Goal: Transaction & Acquisition: Book appointment/travel/reservation

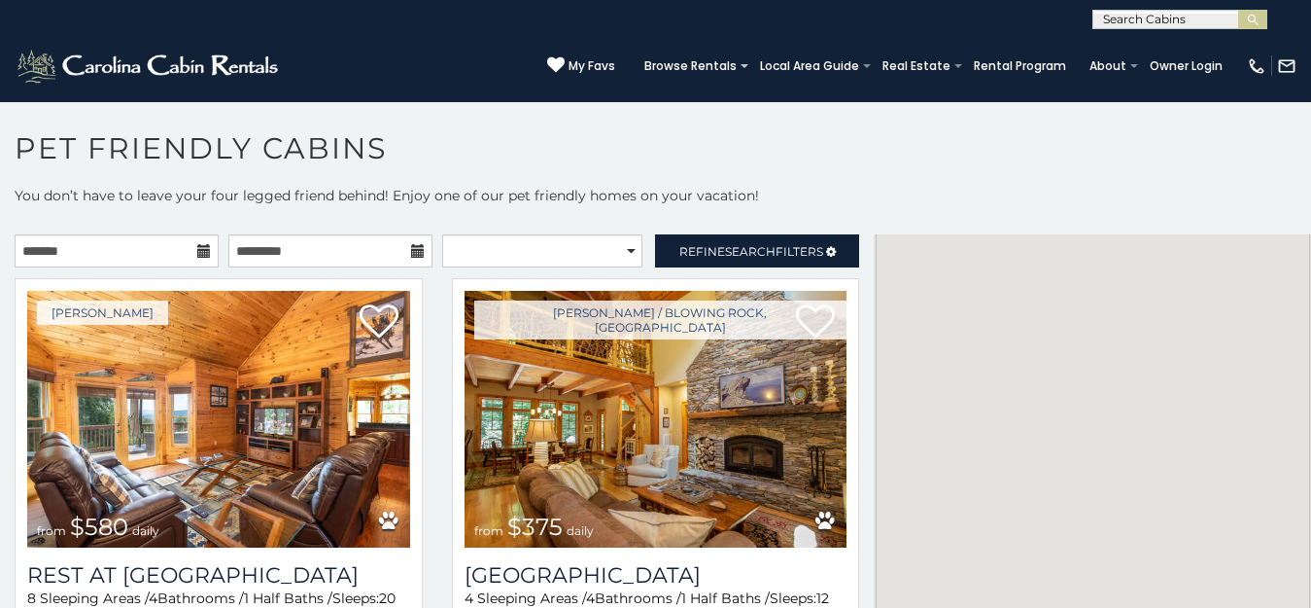
click at [199, 254] on icon at bounding box center [204, 251] width 14 height 14
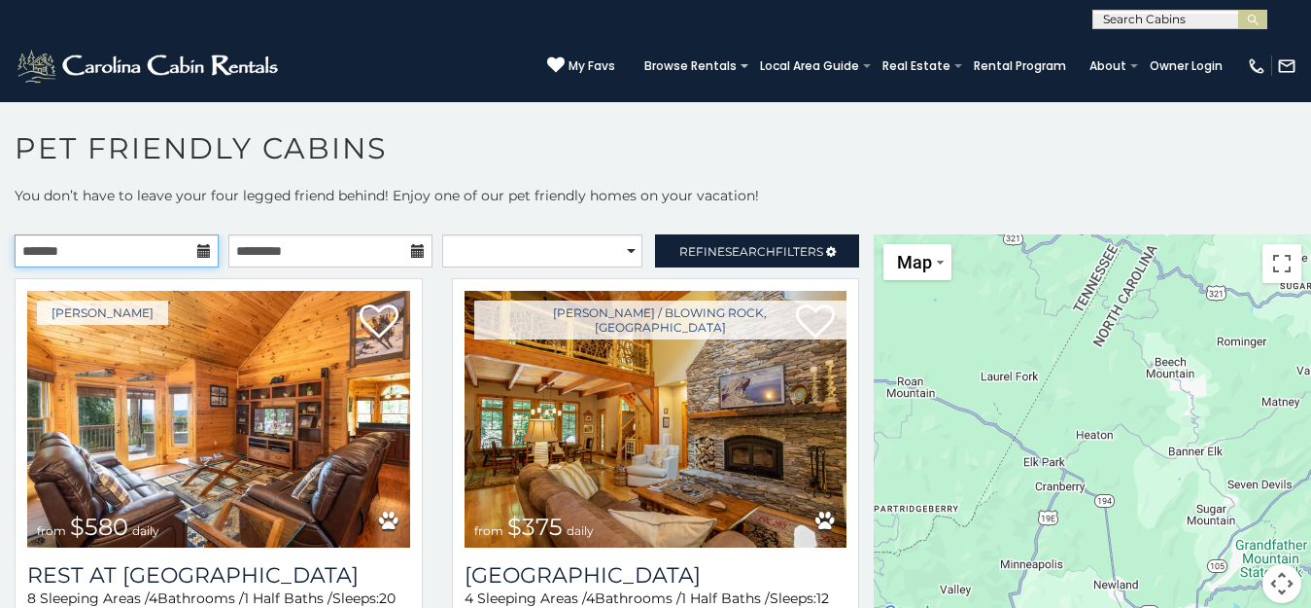
click at [162, 248] on input "text" at bounding box center [117, 250] width 204 height 33
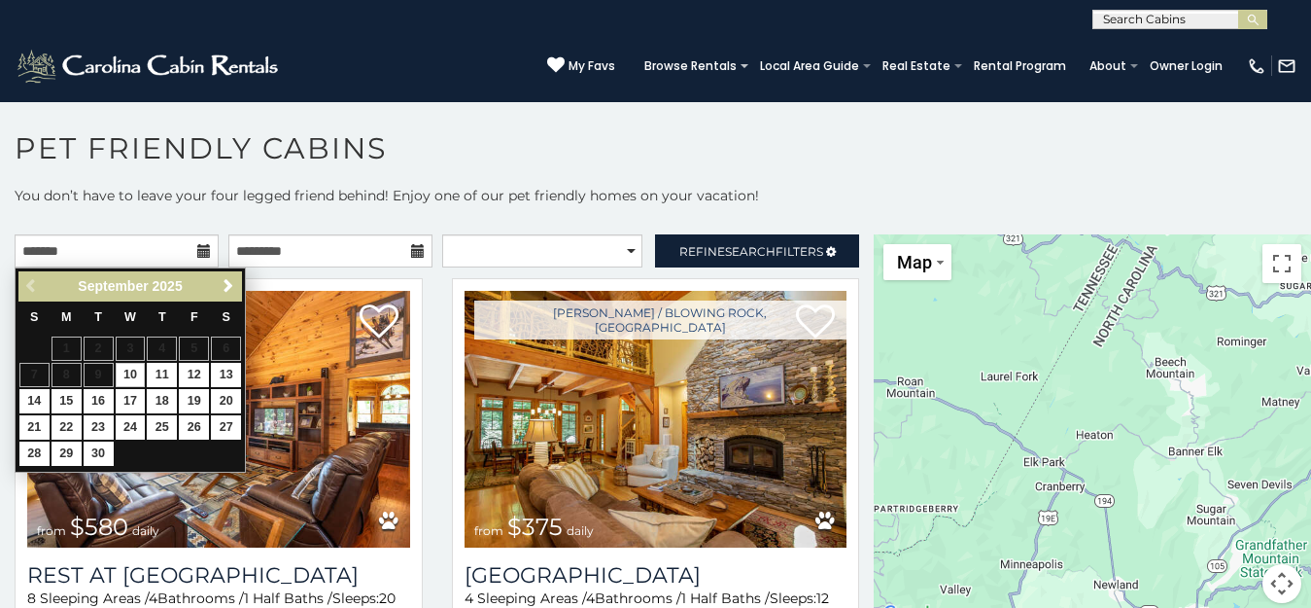
click at [856, 594] on div "Boone / Blowing Rock, NC from $375 daily Mountain Song Lodge 4 Sleeping Areas /…" at bounding box center [655, 492] width 437 height 429
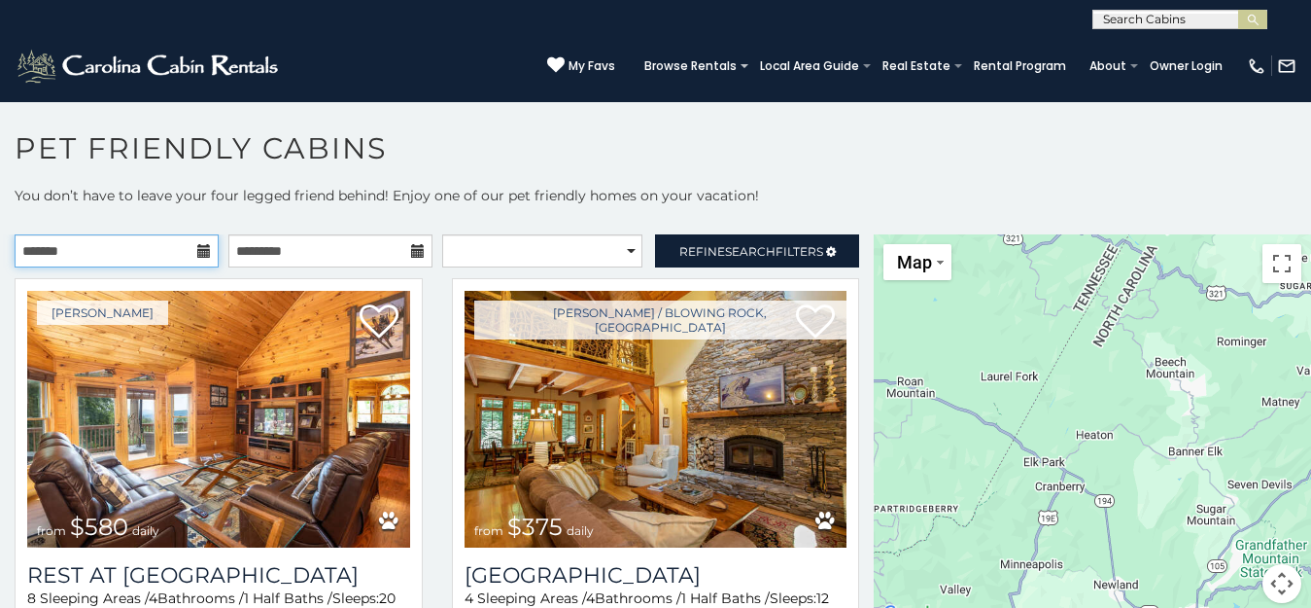
click at [187, 252] on input "text" at bounding box center [117, 250] width 204 height 33
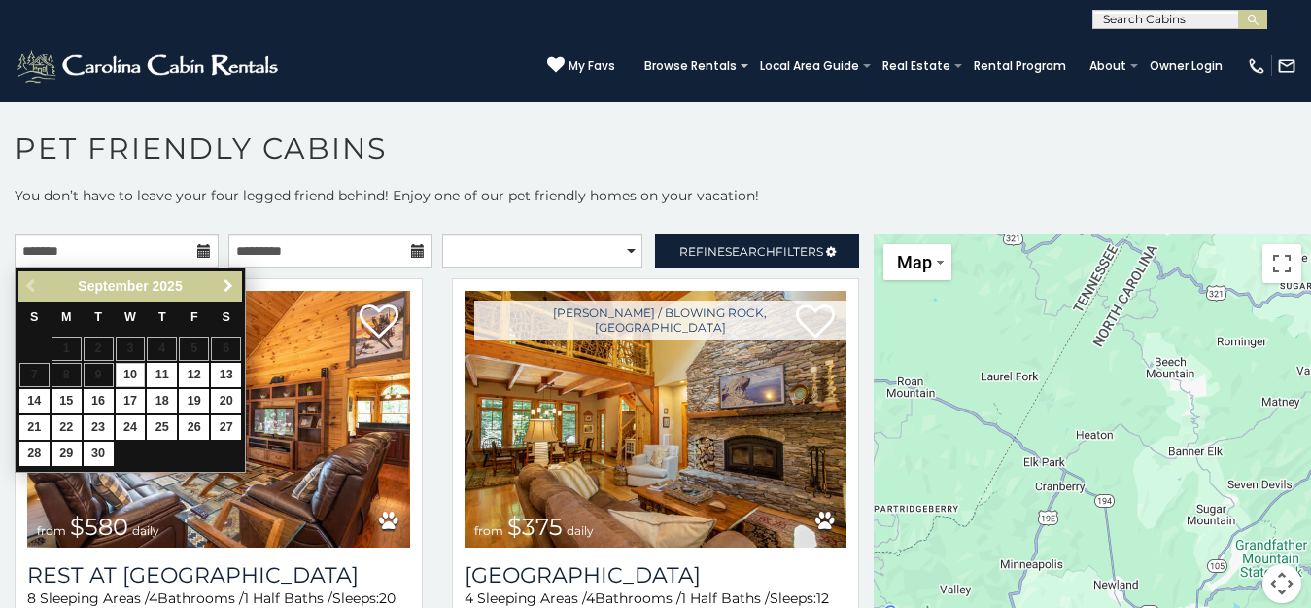
click at [224, 276] on link "Next" at bounding box center [228, 286] width 24 height 24
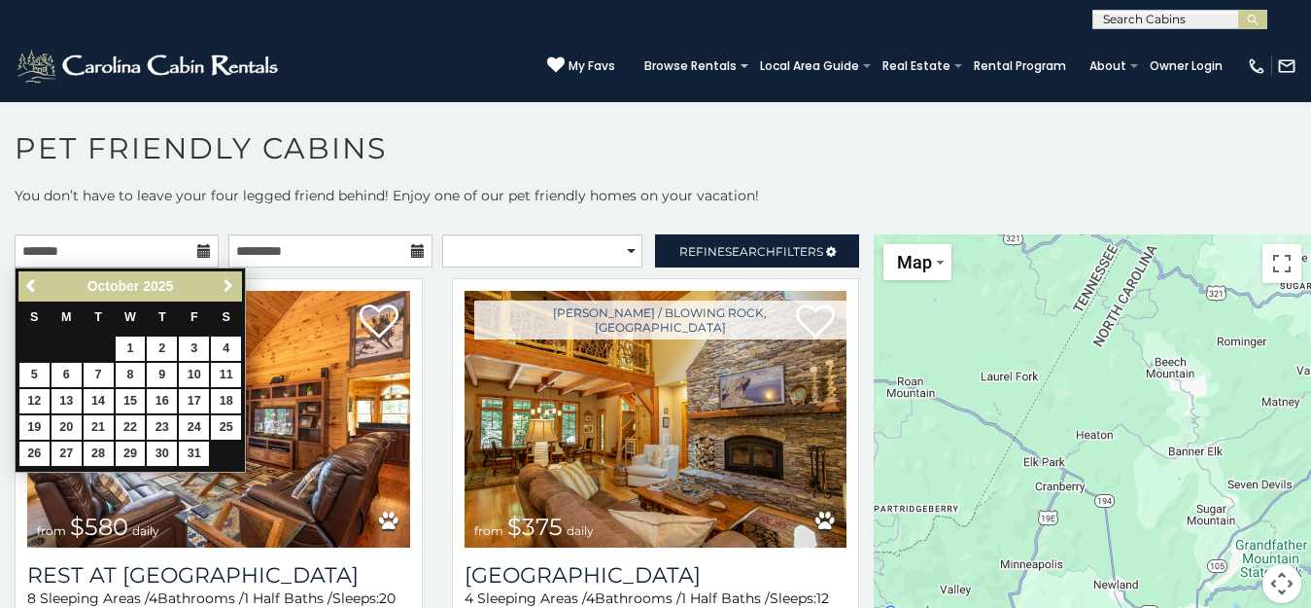
click at [224, 276] on link "Next" at bounding box center [228, 286] width 24 height 24
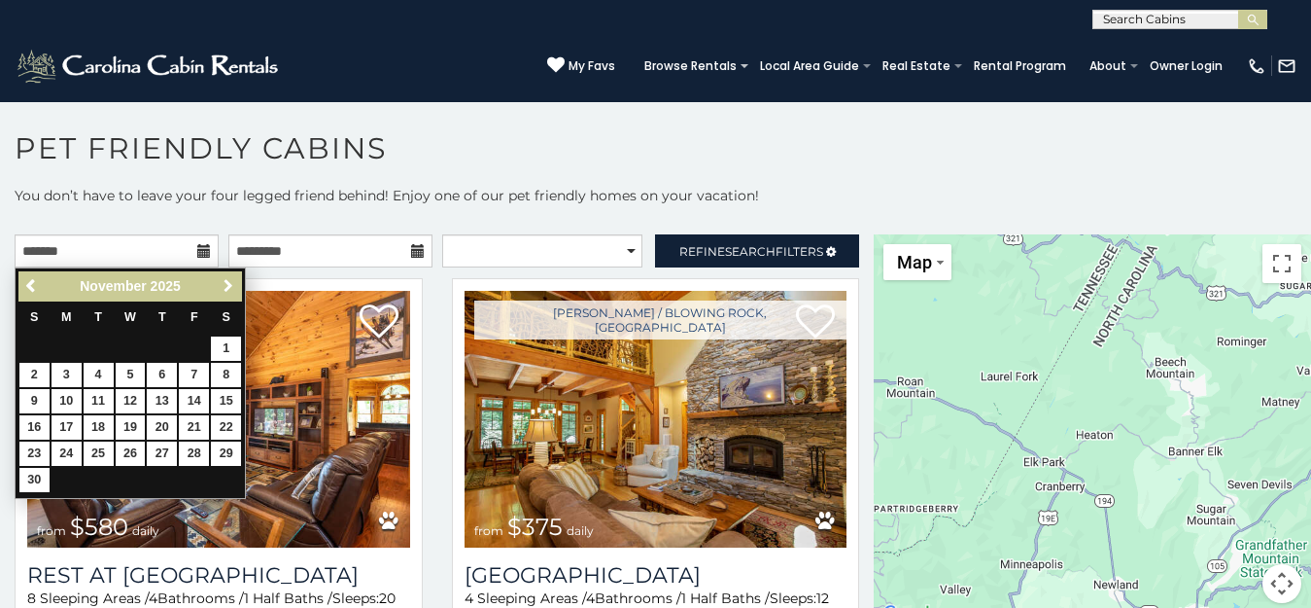
click at [224, 276] on link "Next" at bounding box center [228, 286] width 24 height 24
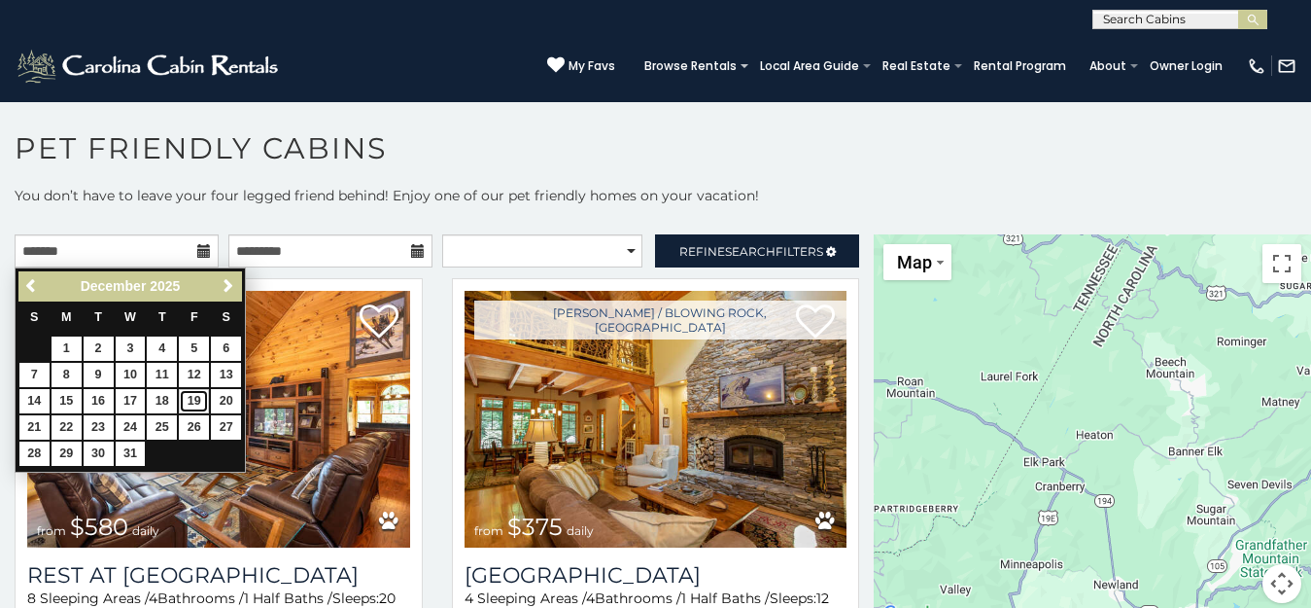
click at [190, 402] on link "19" at bounding box center [194, 401] width 30 height 24
type input "**********"
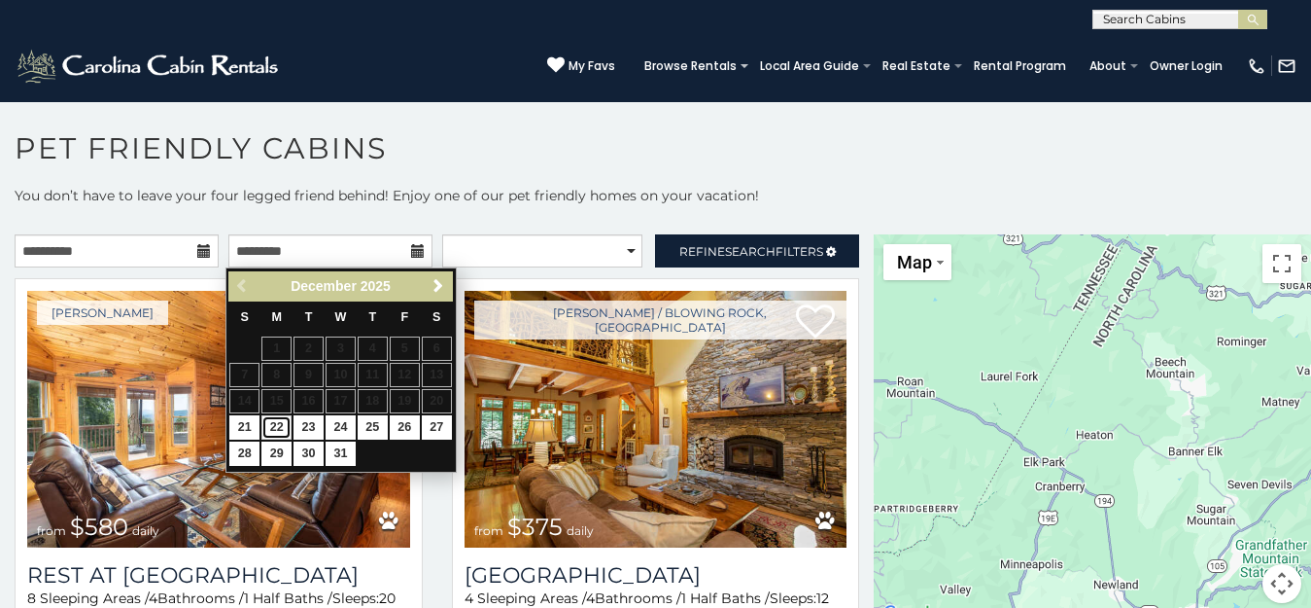
click at [275, 429] on link "22" at bounding box center [276, 427] width 30 height 24
type input "**********"
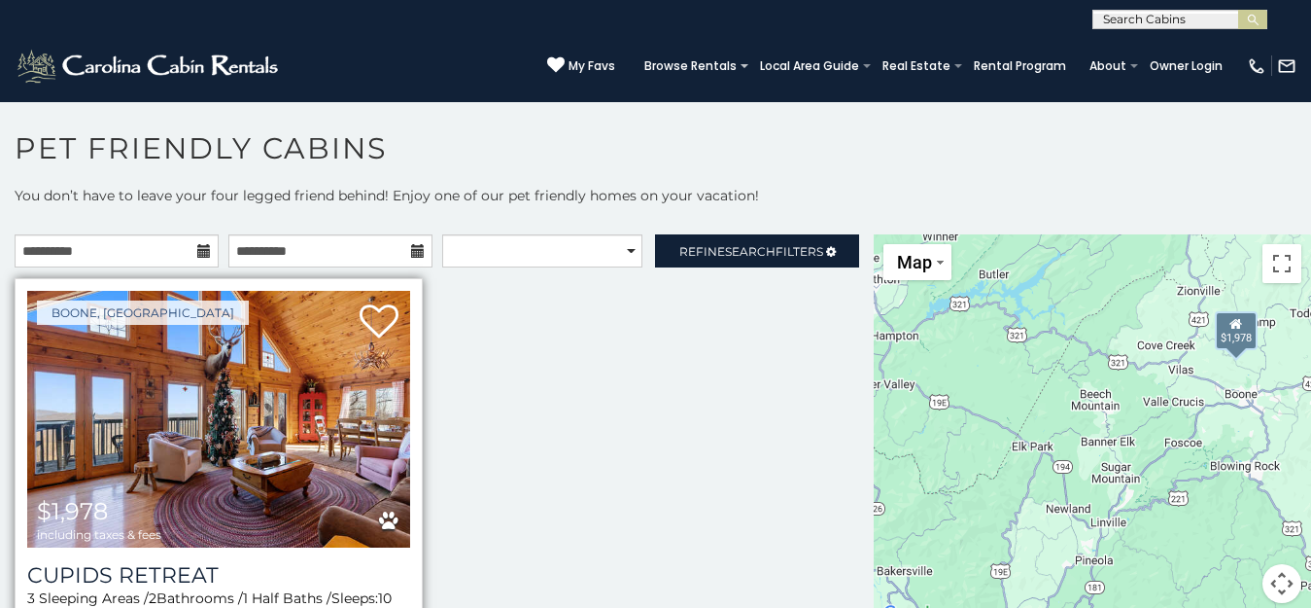
click at [195, 430] on img at bounding box center [218, 419] width 383 height 257
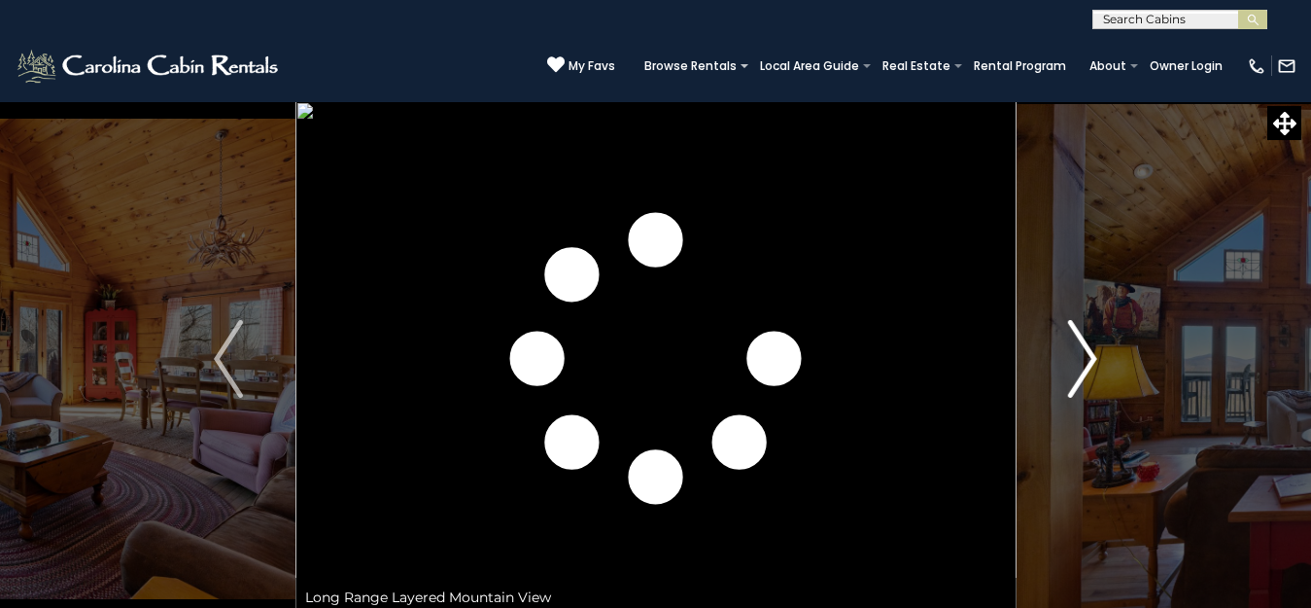
click at [1084, 357] on img "Next" at bounding box center [1082, 359] width 29 height 78
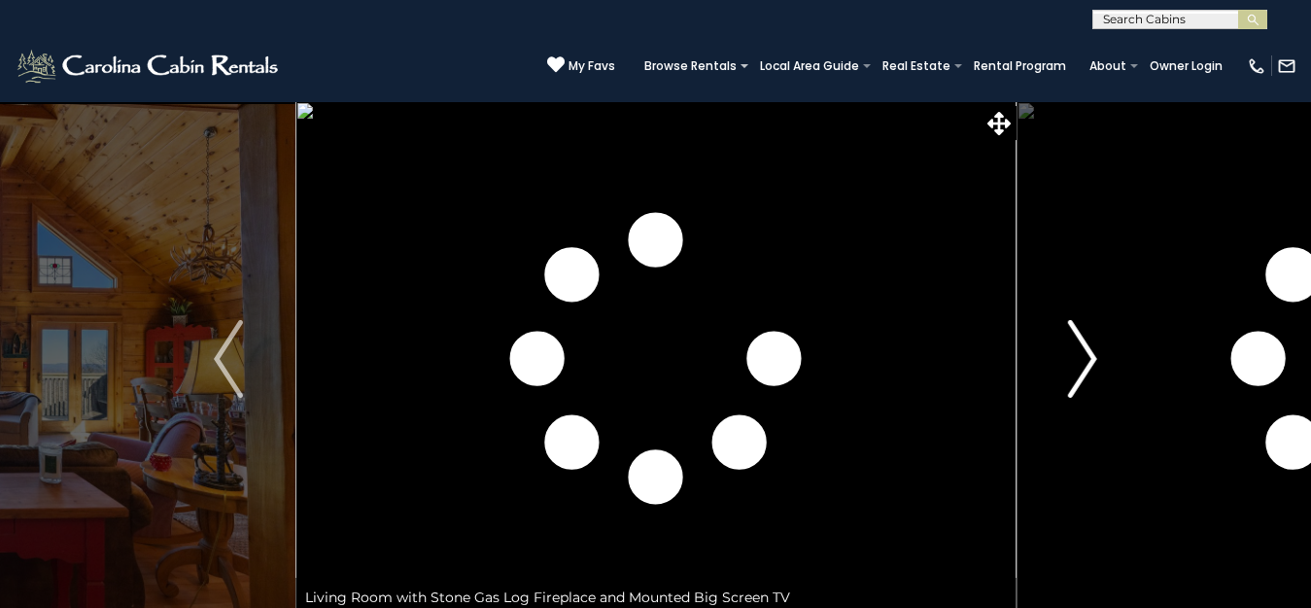
click at [1084, 357] on img "Next" at bounding box center [1082, 359] width 29 height 78
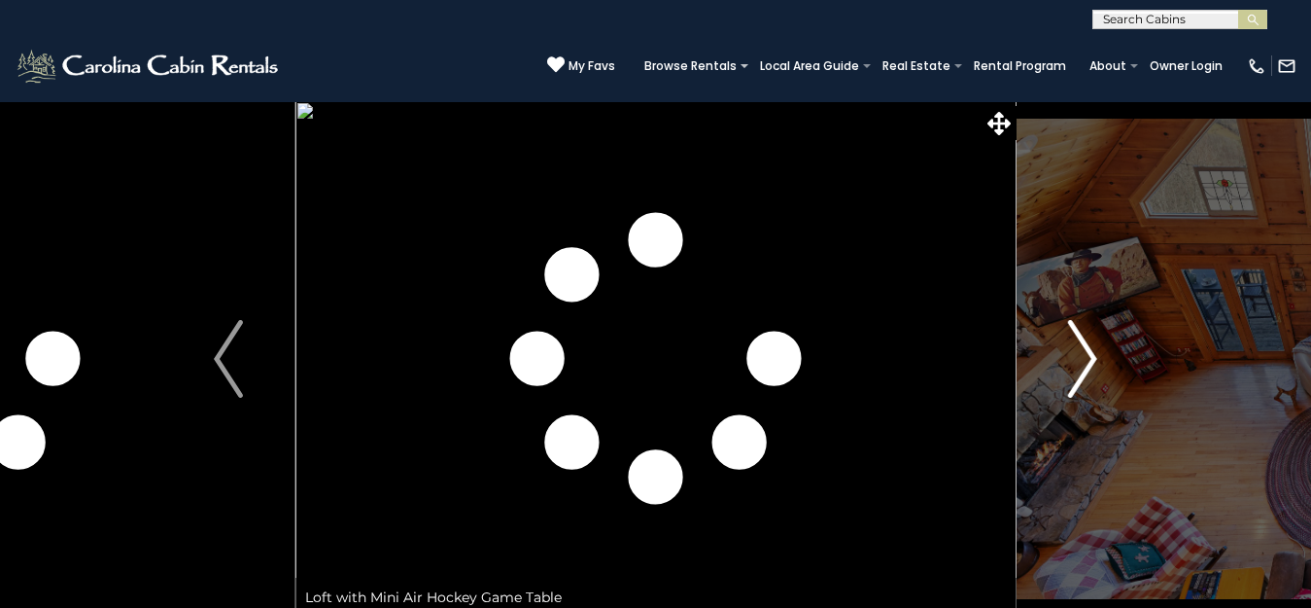
click at [1090, 356] on img "Next" at bounding box center [1082, 359] width 29 height 78
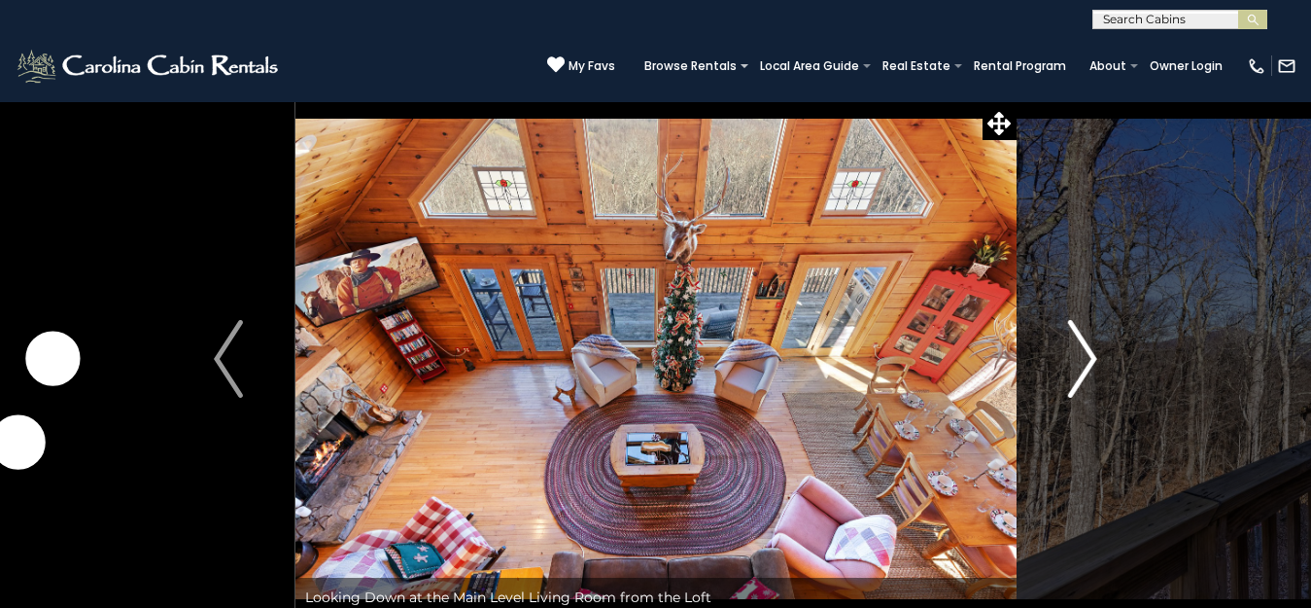
click at [1090, 356] on img "Next" at bounding box center [1082, 359] width 29 height 78
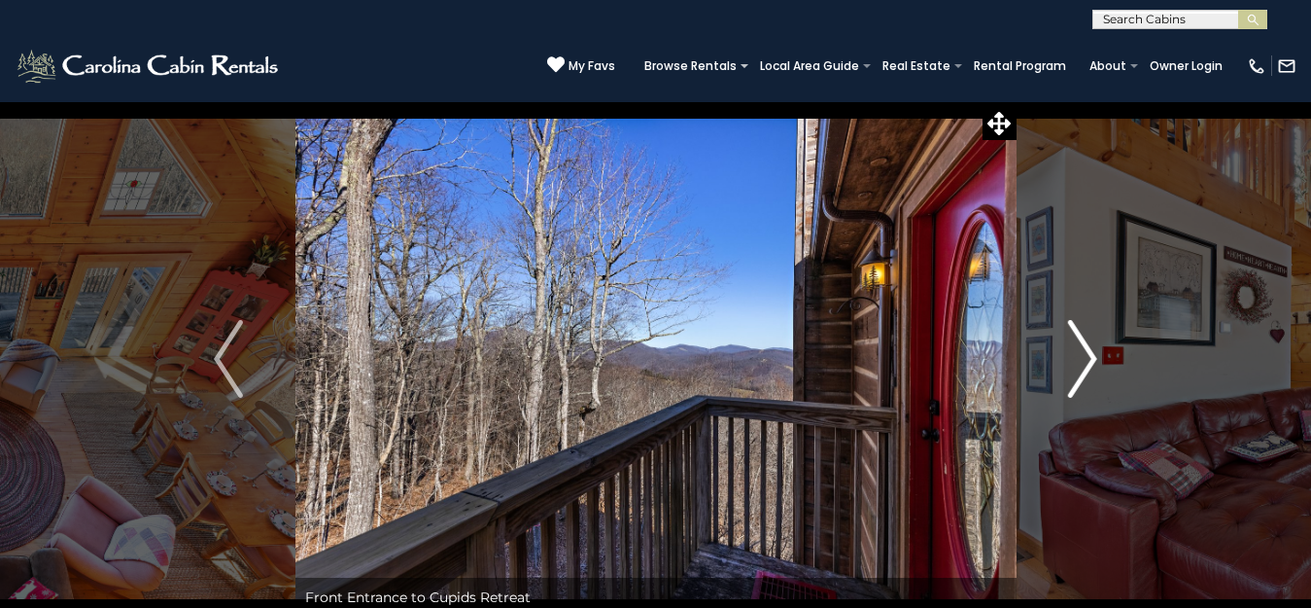
click at [1090, 357] on img "Next" at bounding box center [1082, 359] width 29 height 78
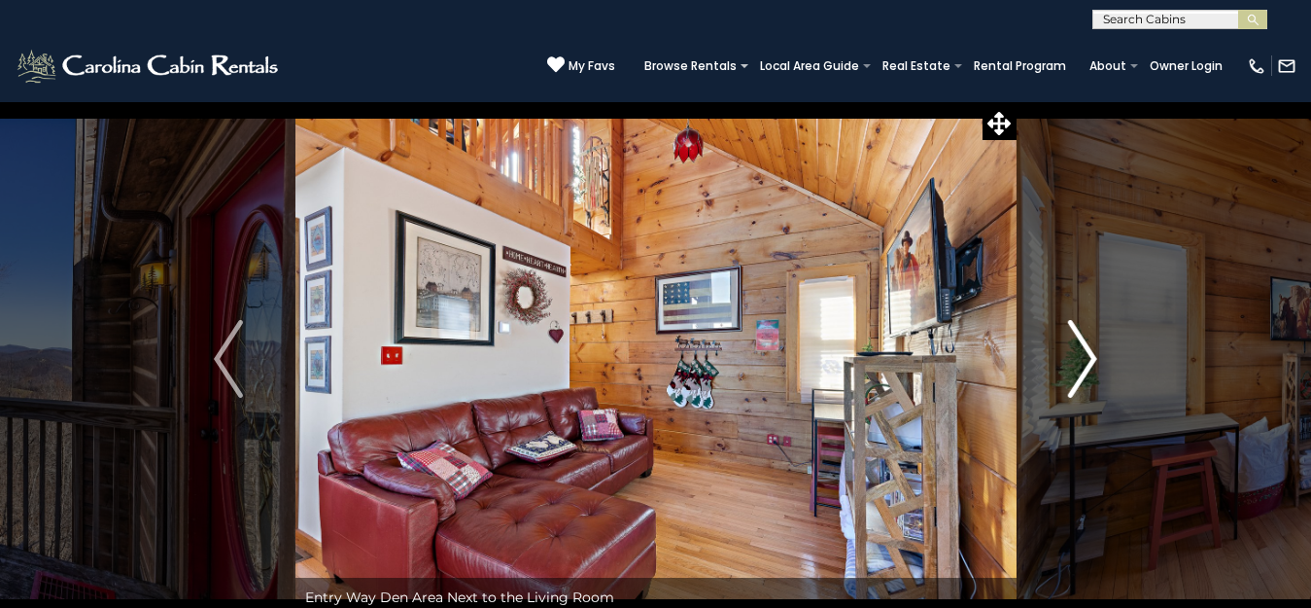
click at [1085, 358] on img "Next" at bounding box center [1082, 359] width 29 height 78
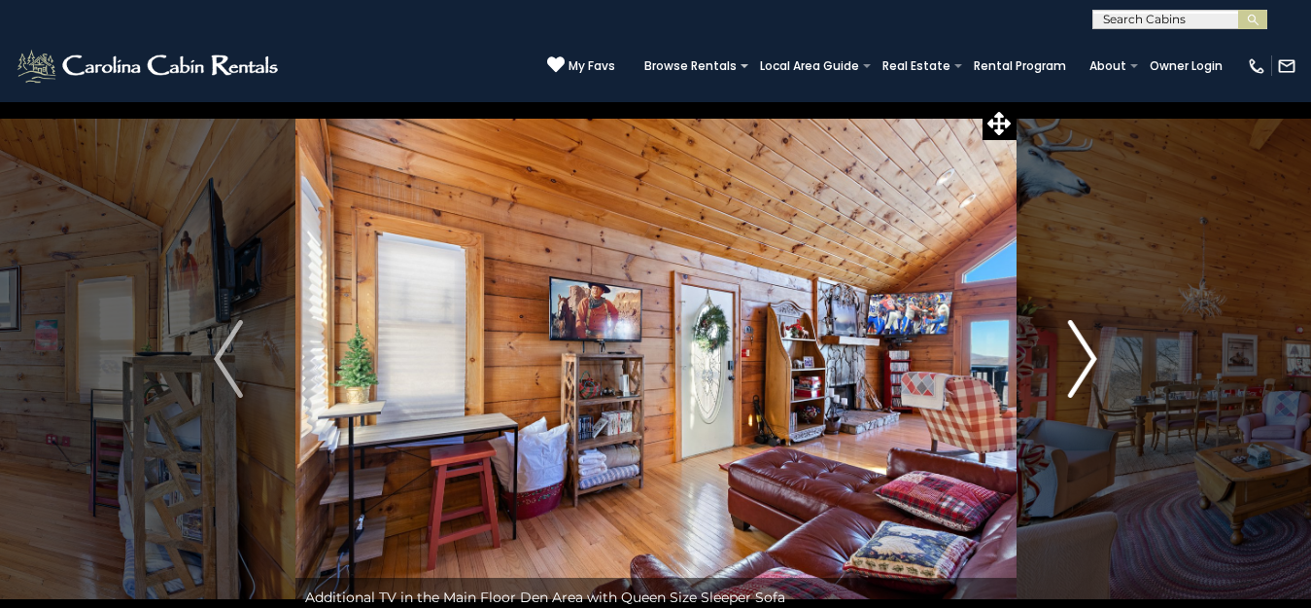
click at [1085, 358] on img "Next" at bounding box center [1082, 359] width 29 height 78
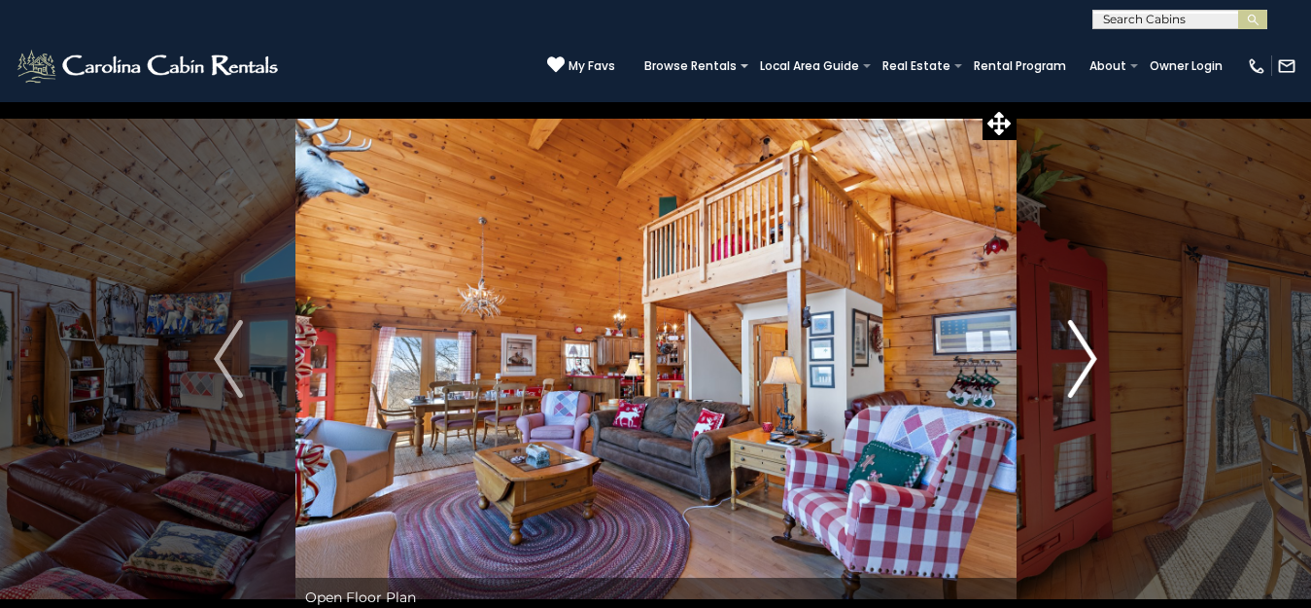
click at [1085, 358] on img "Next" at bounding box center [1082, 359] width 29 height 78
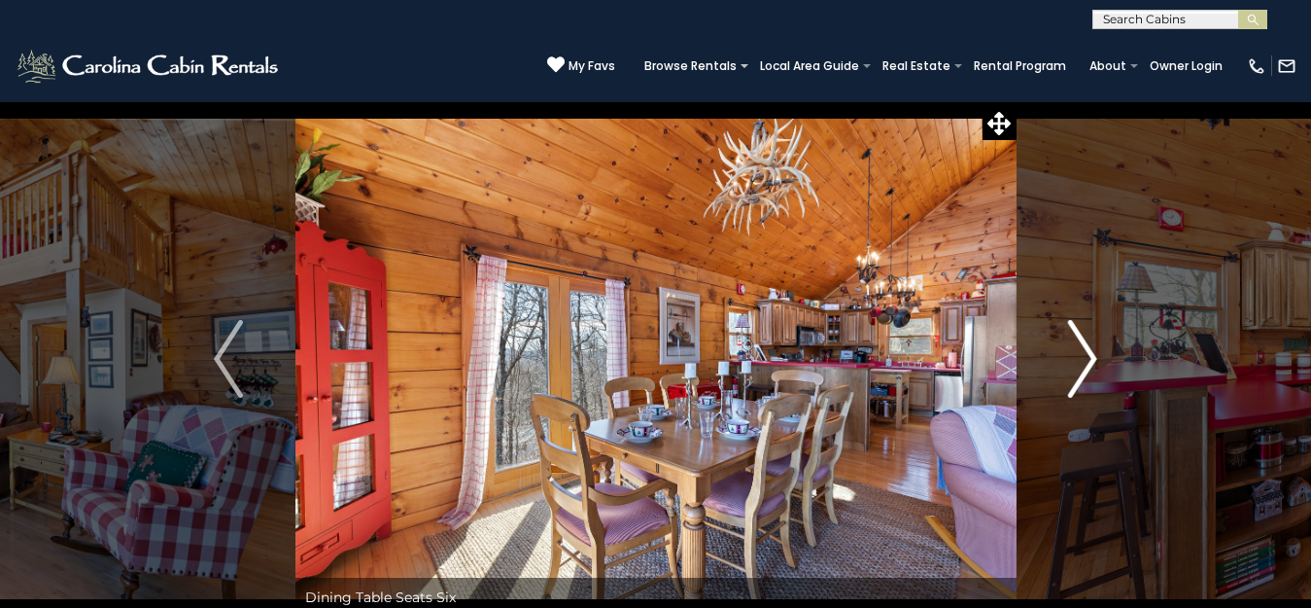
click at [1085, 358] on img "Next" at bounding box center [1082, 359] width 29 height 78
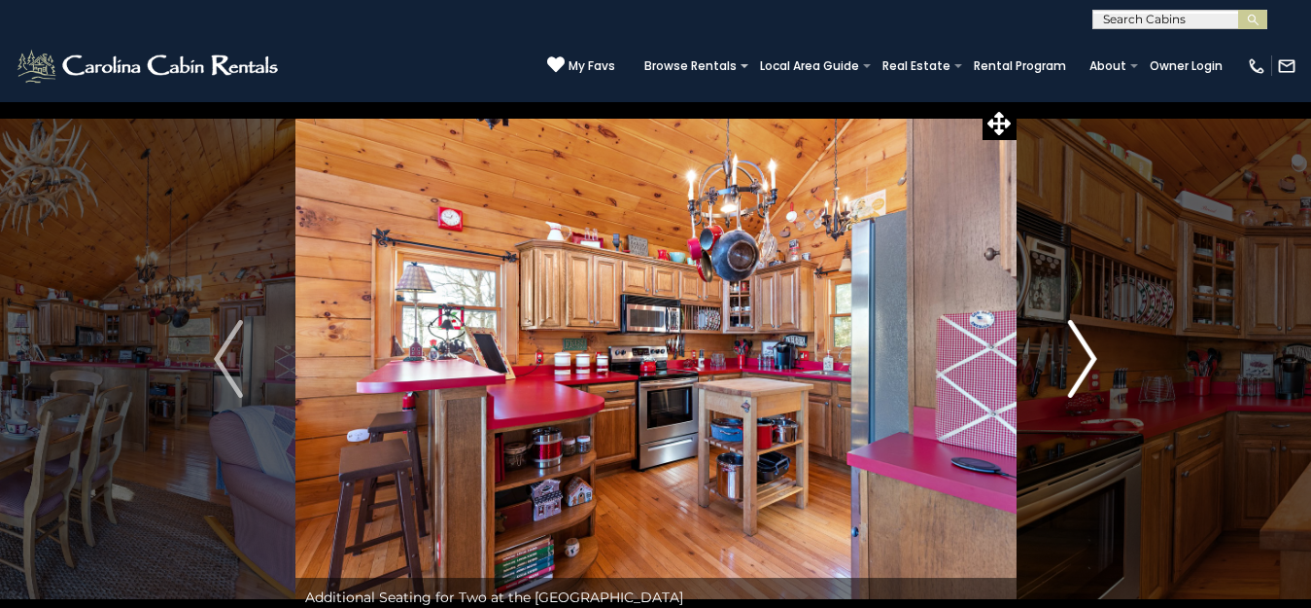
click at [1085, 358] on img "Next" at bounding box center [1082, 359] width 29 height 78
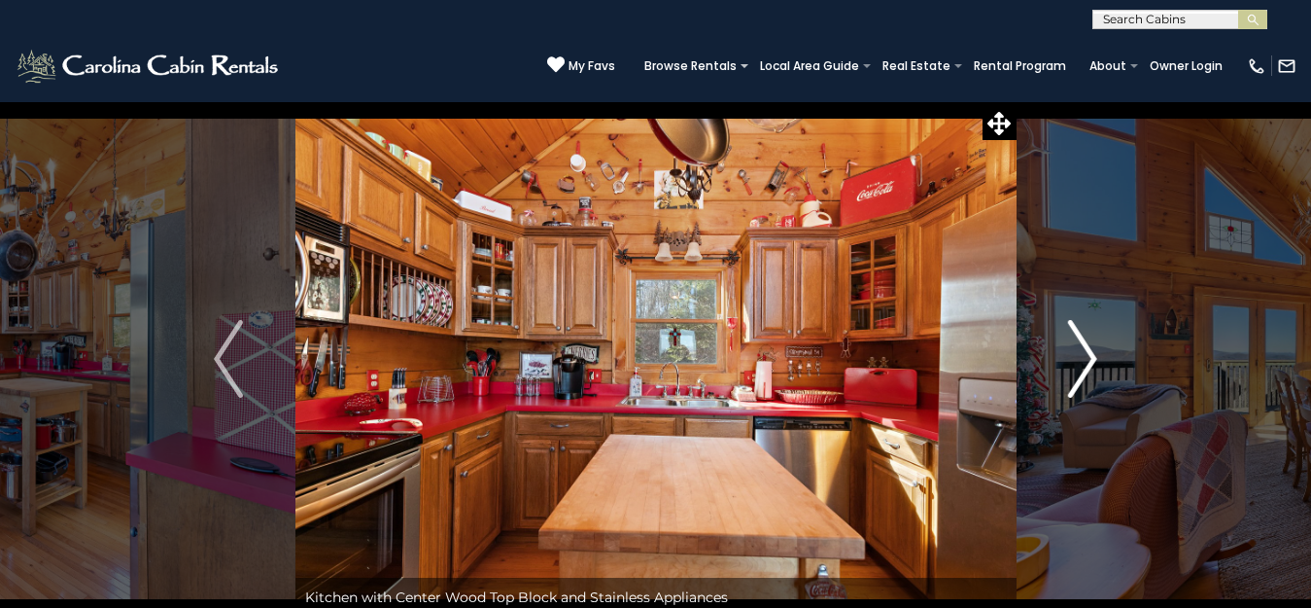
click at [1085, 359] on img "Next" at bounding box center [1082, 359] width 29 height 78
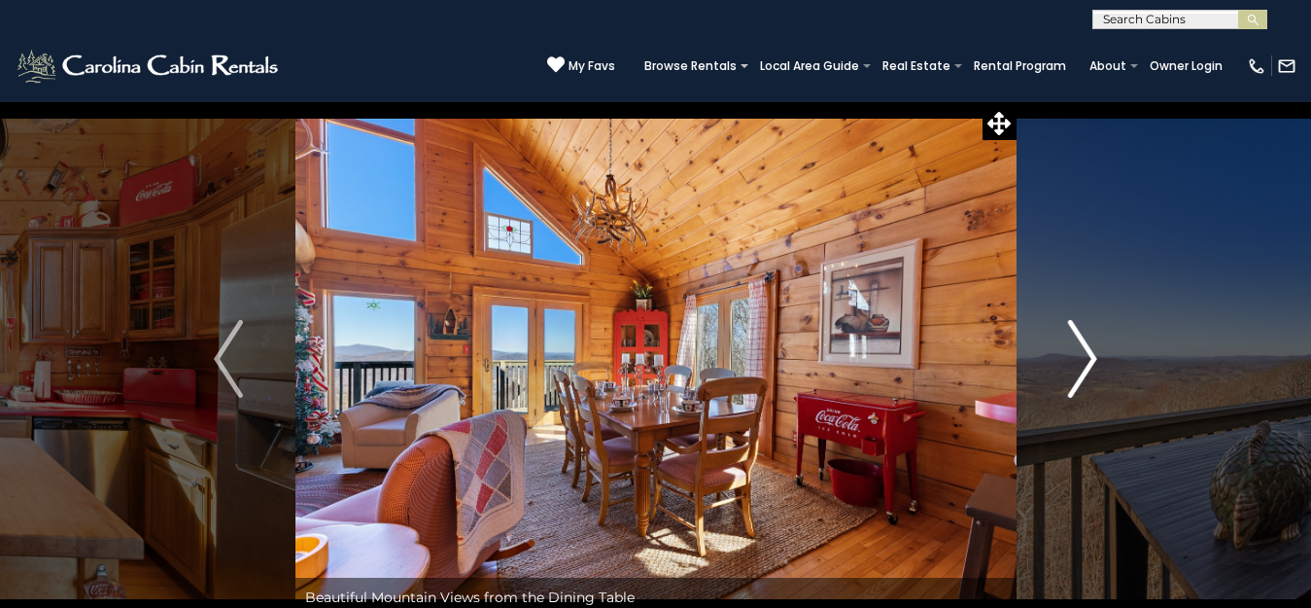
click at [1085, 359] on img "Next" at bounding box center [1082, 359] width 29 height 78
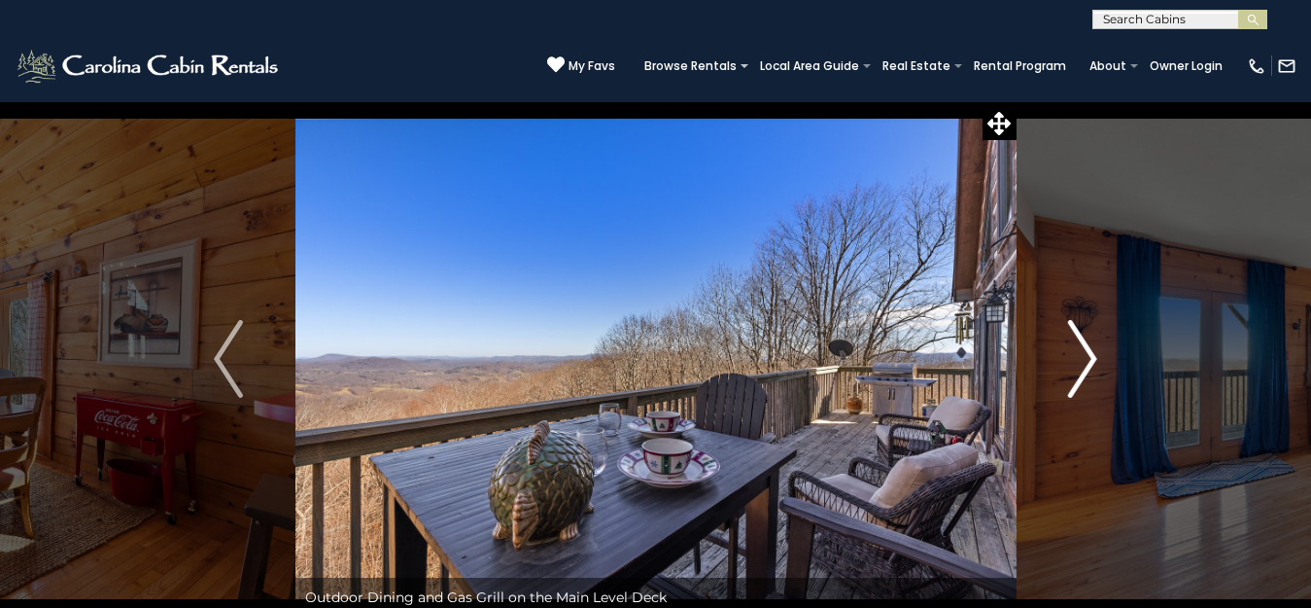
click at [1085, 359] on img "Next" at bounding box center [1082, 359] width 29 height 78
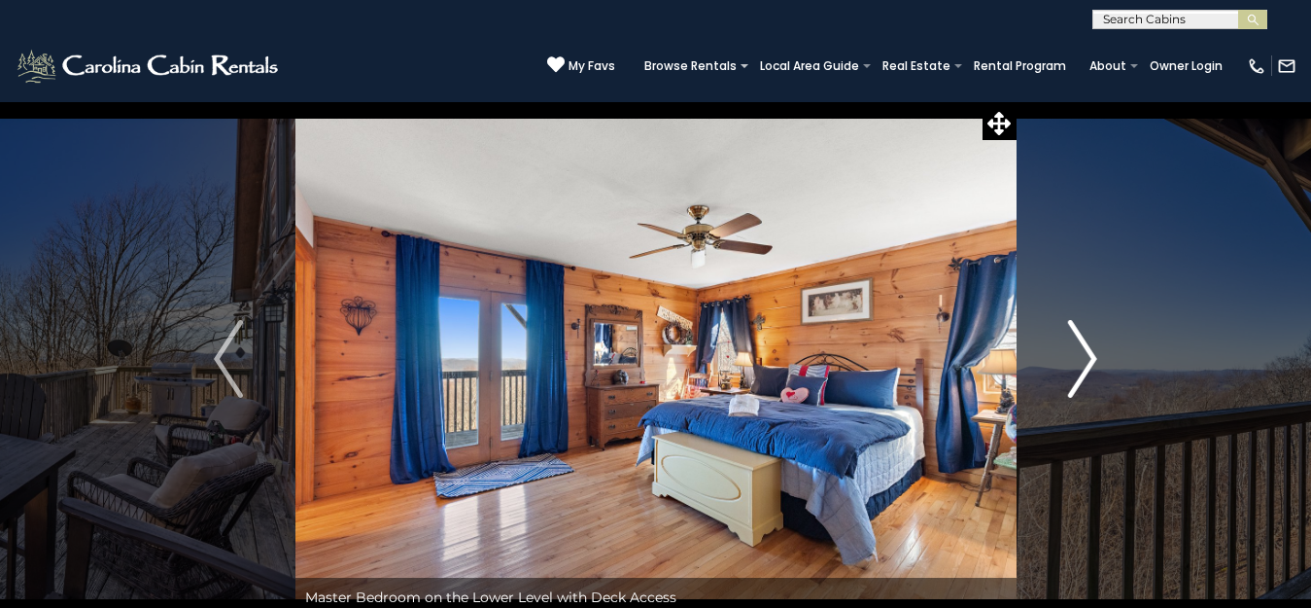
click at [1085, 359] on img "Next" at bounding box center [1082, 359] width 29 height 78
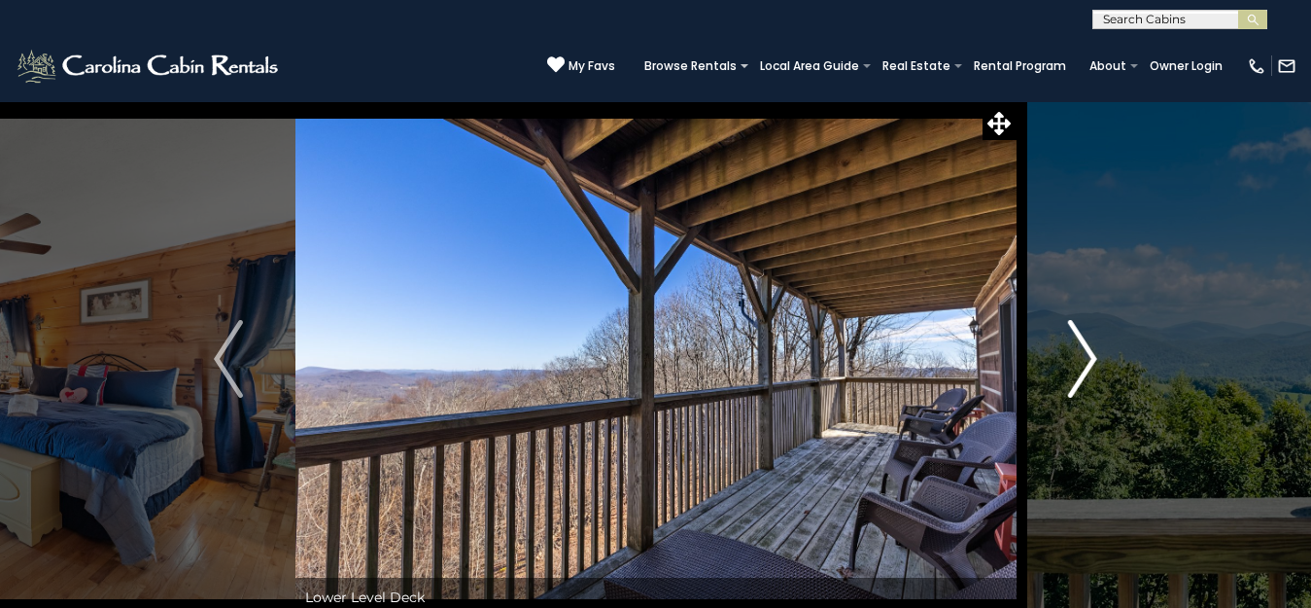
click at [1085, 359] on img "Next" at bounding box center [1082, 359] width 29 height 78
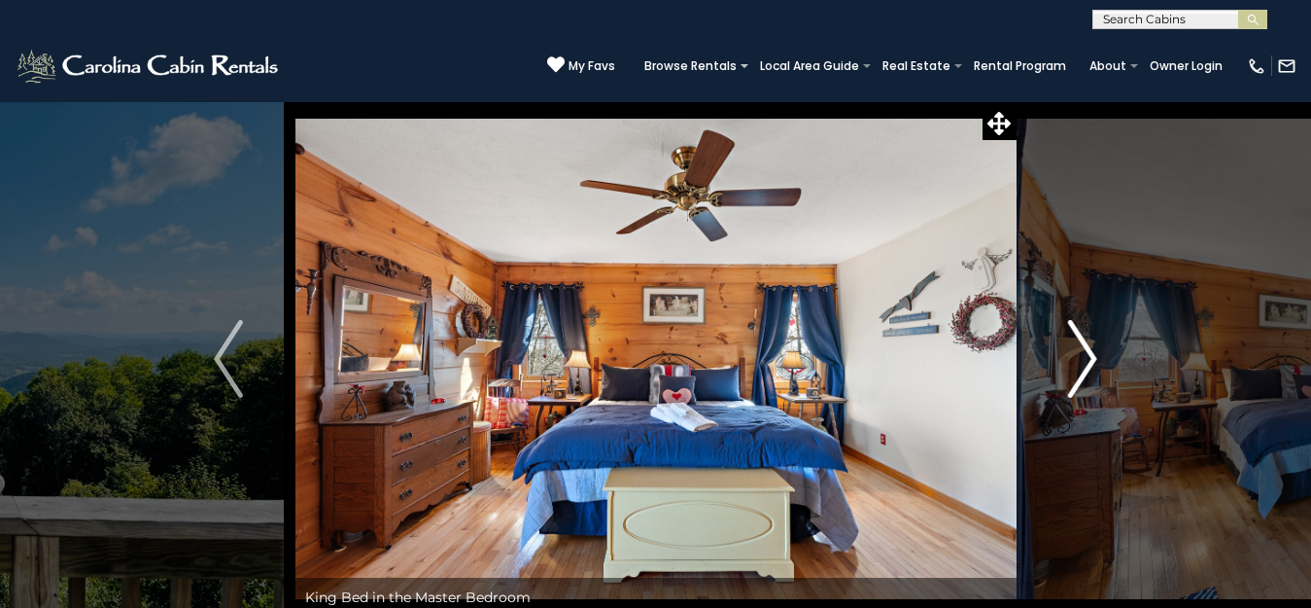
click at [1085, 359] on img "Next" at bounding box center [1082, 359] width 29 height 78
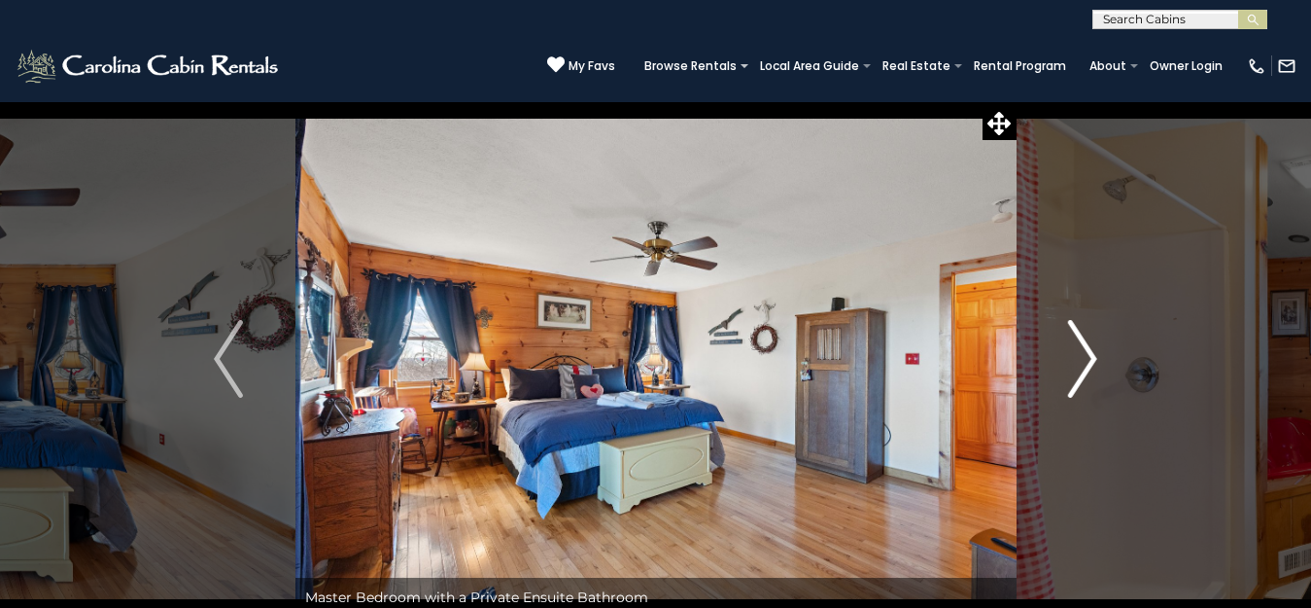
click at [1085, 359] on img "Next" at bounding box center [1082, 359] width 29 height 78
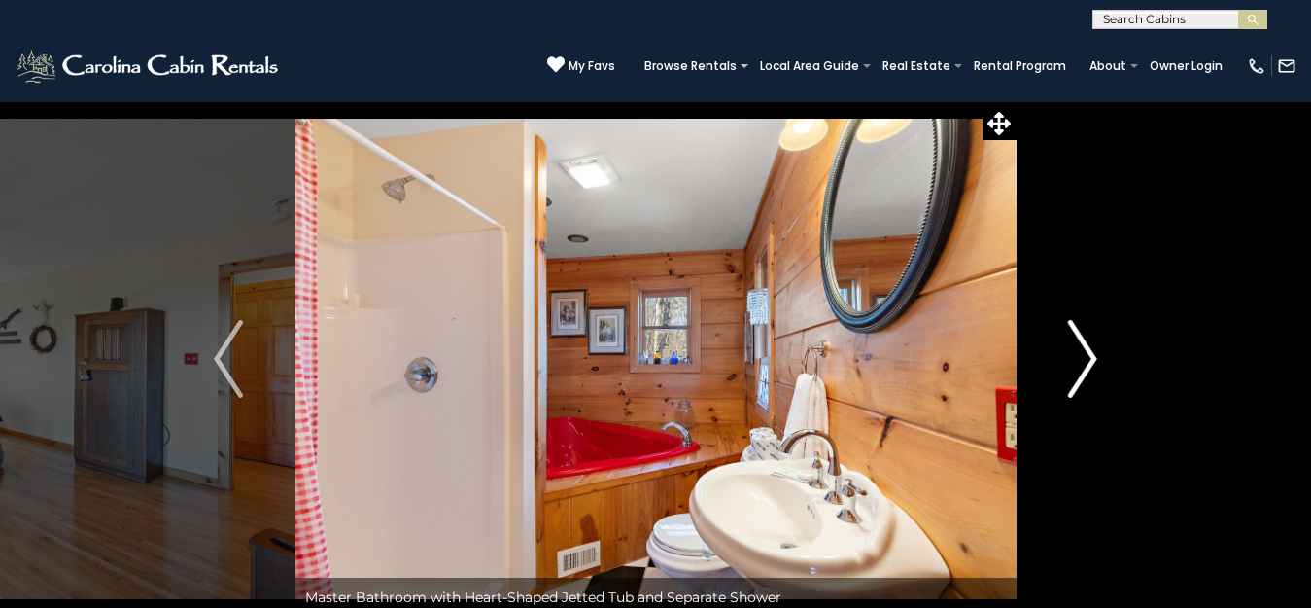
click at [1085, 359] on img "Next" at bounding box center [1082, 359] width 29 height 78
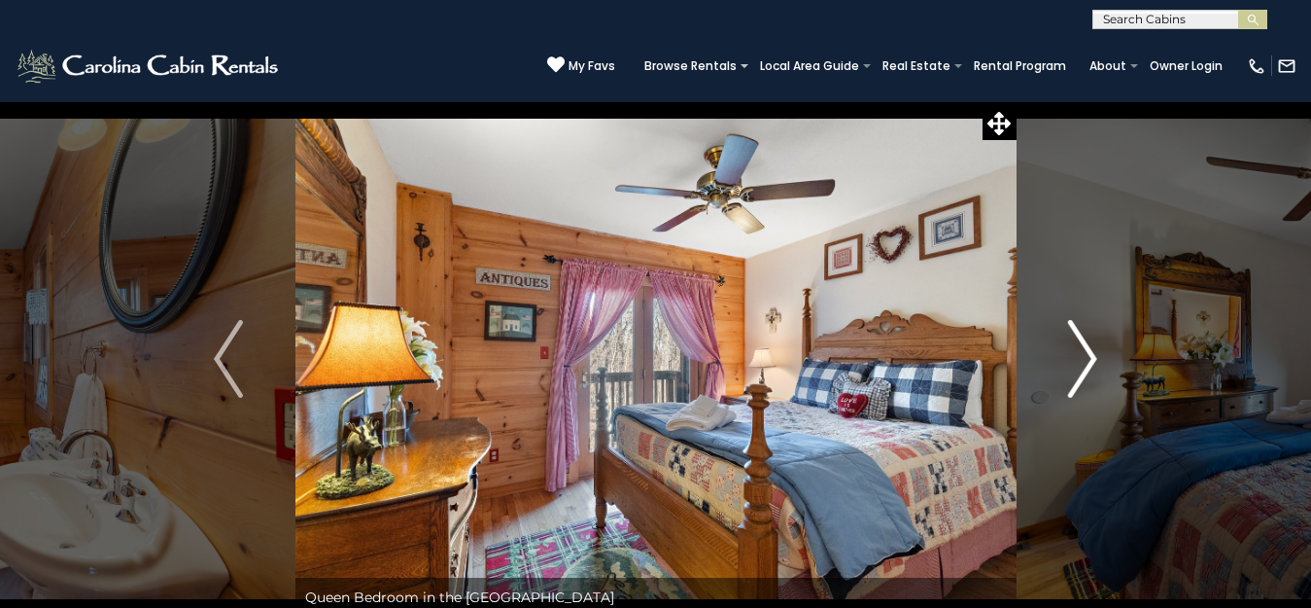
click at [1085, 359] on img "Next" at bounding box center [1082, 359] width 29 height 78
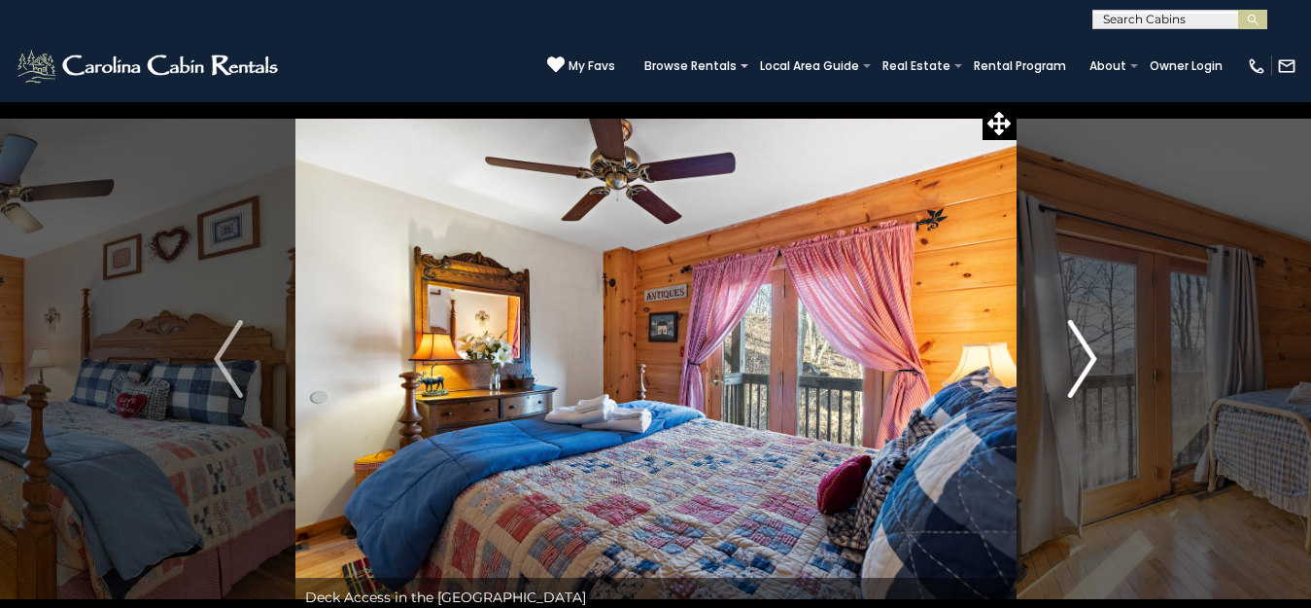
click at [1085, 359] on img "Next" at bounding box center [1082, 359] width 29 height 78
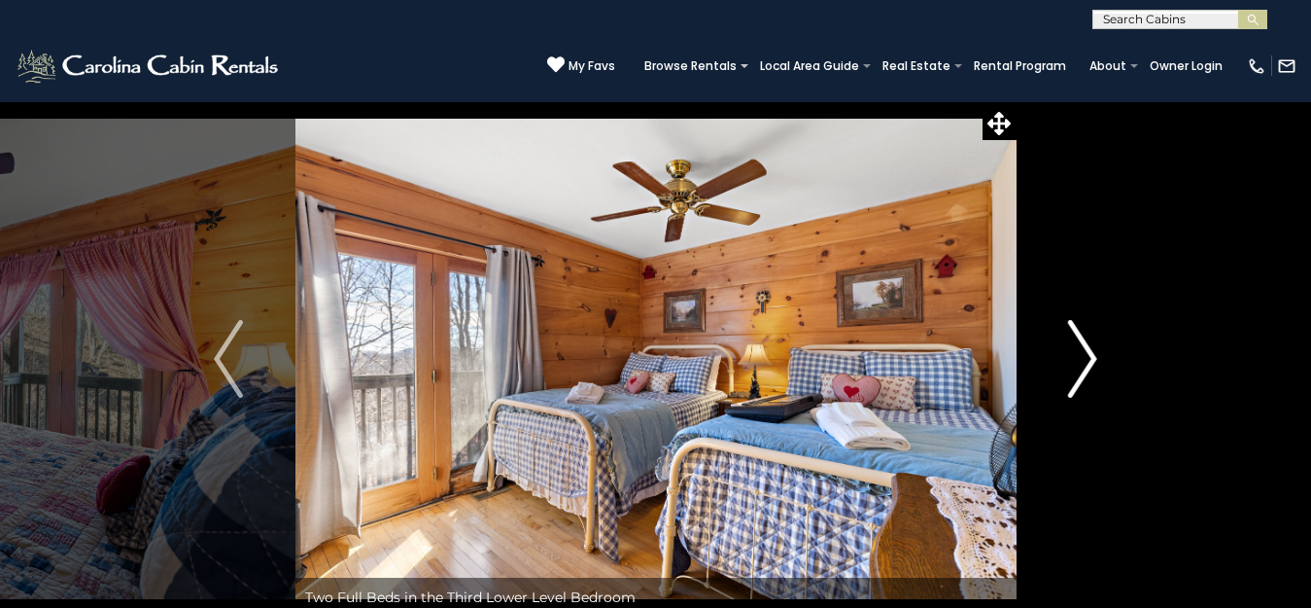
click at [1090, 358] on img "Next" at bounding box center [1082, 359] width 29 height 78
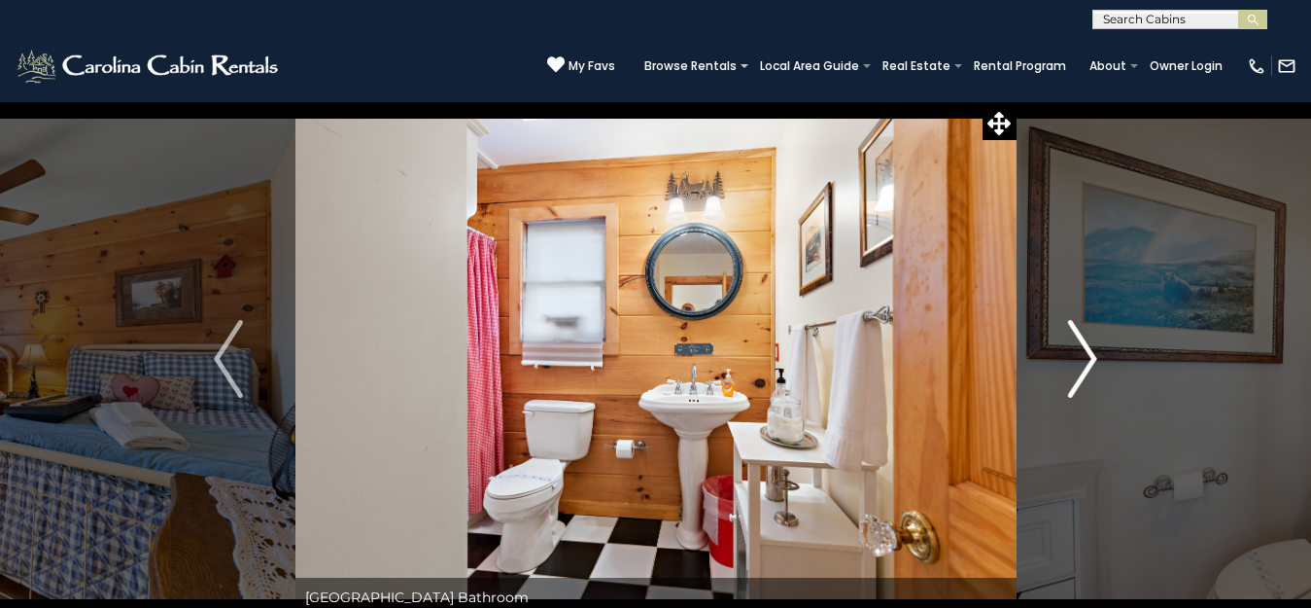
click at [1090, 358] on img "Next" at bounding box center [1082, 359] width 29 height 78
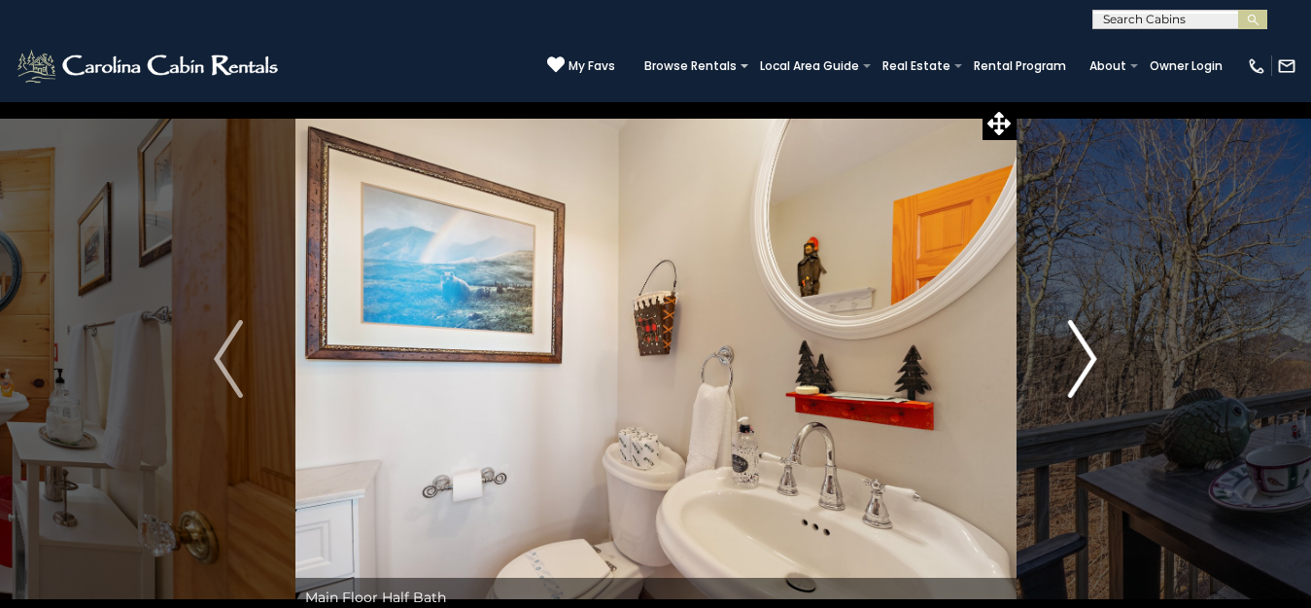
click at [1090, 358] on img "Next" at bounding box center [1082, 359] width 29 height 78
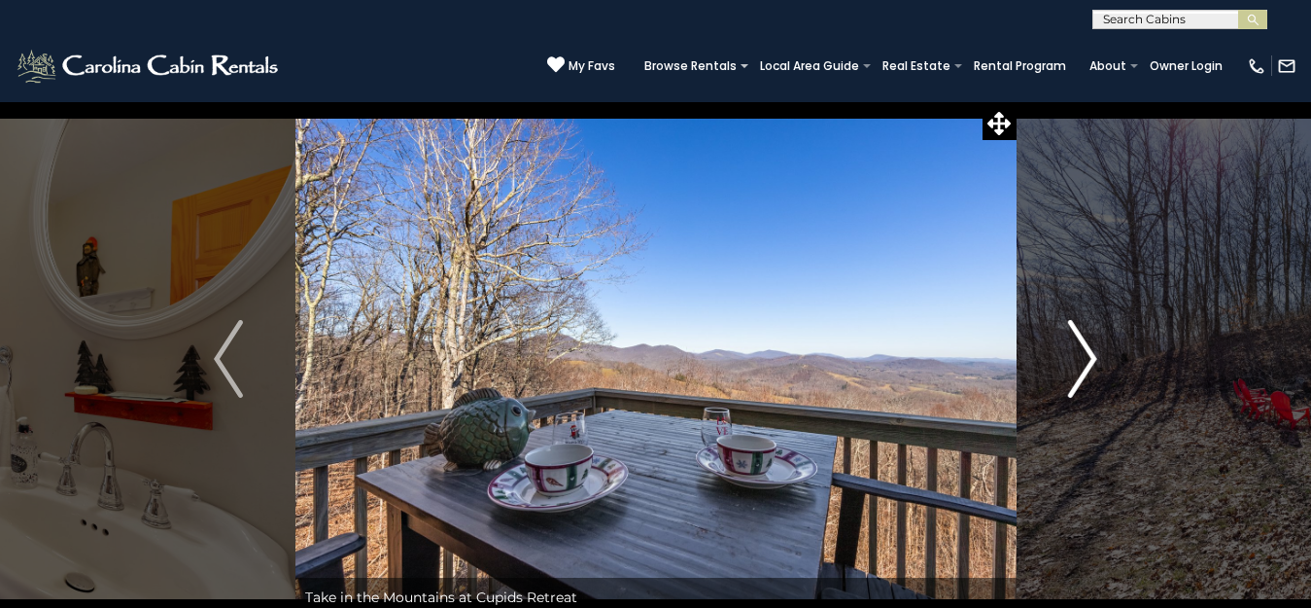
click at [1090, 358] on img "Next" at bounding box center [1082, 359] width 29 height 78
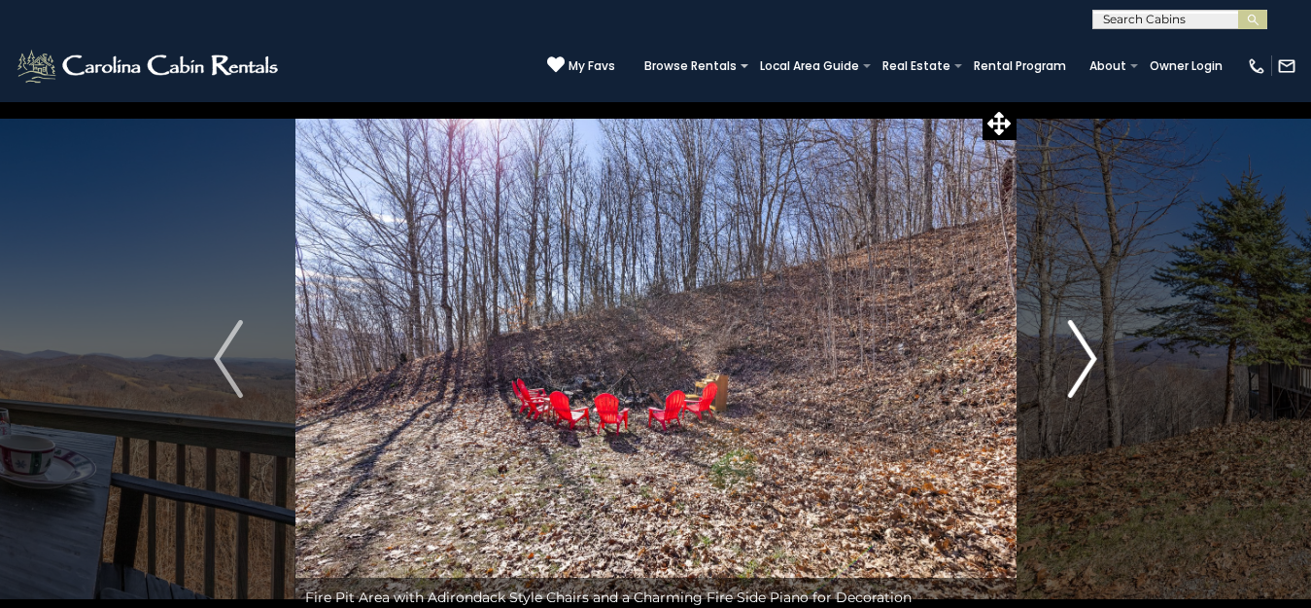
click at [1090, 358] on img "Next" at bounding box center [1082, 359] width 29 height 78
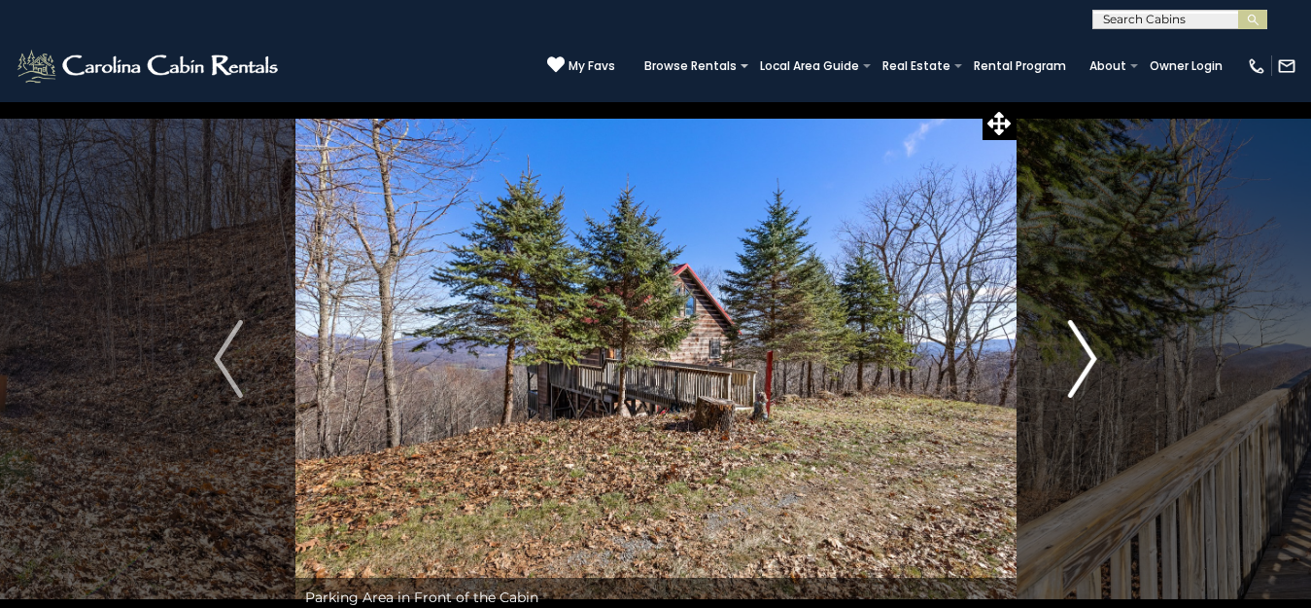
click at [1089, 358] on img "Next" at bounding box center [1082, 359] width 29 height 78
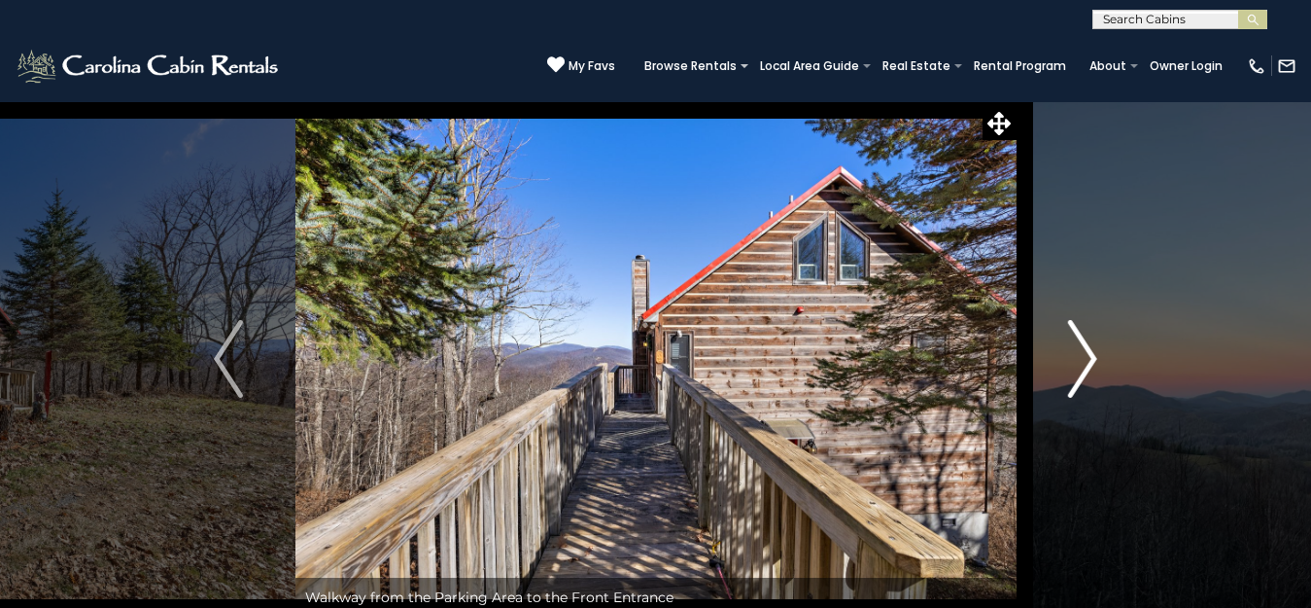
click at [1089, 358] on img "Next" at bounding box center [1082, 359] width 29 height 78
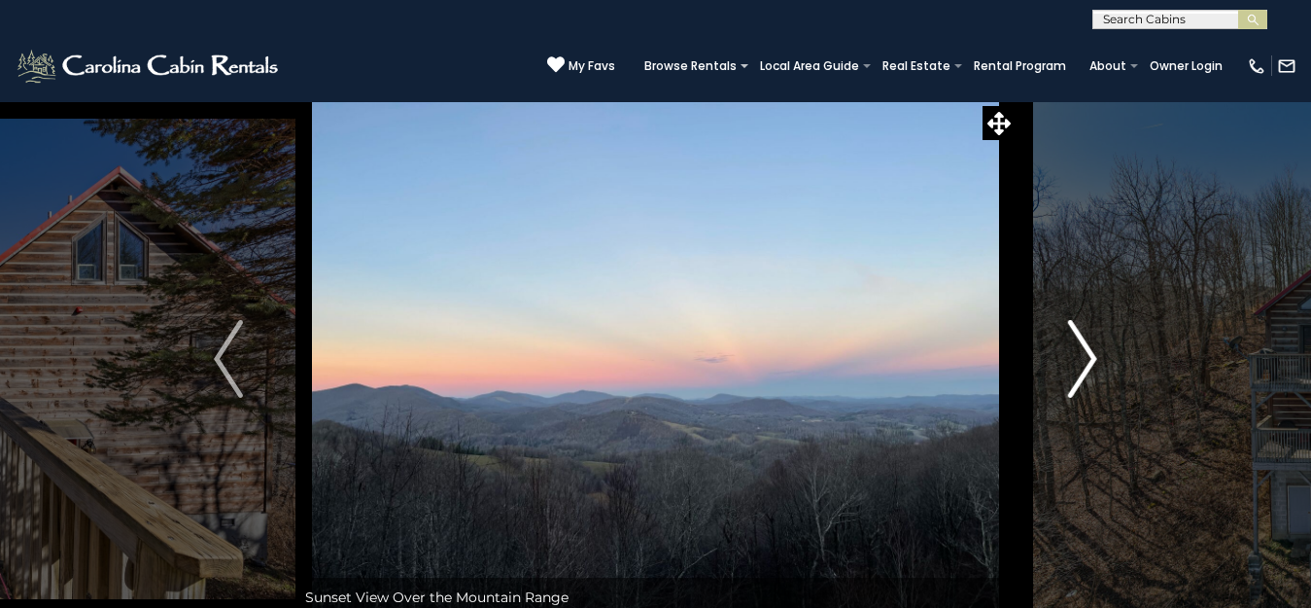
click at [1089, 358] on img "Next" at bounding box center [1082, 359] width 29 height 78
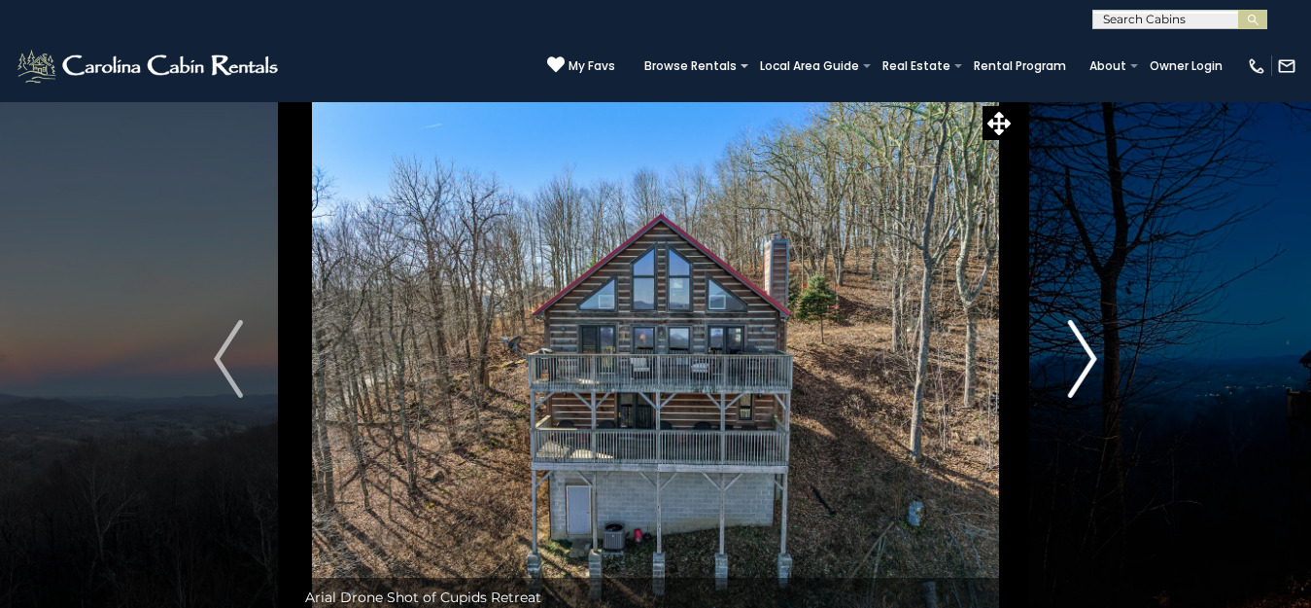
click at [1089, 358] on img "Next" at bounding box center [1082, 359] width 29 height 78
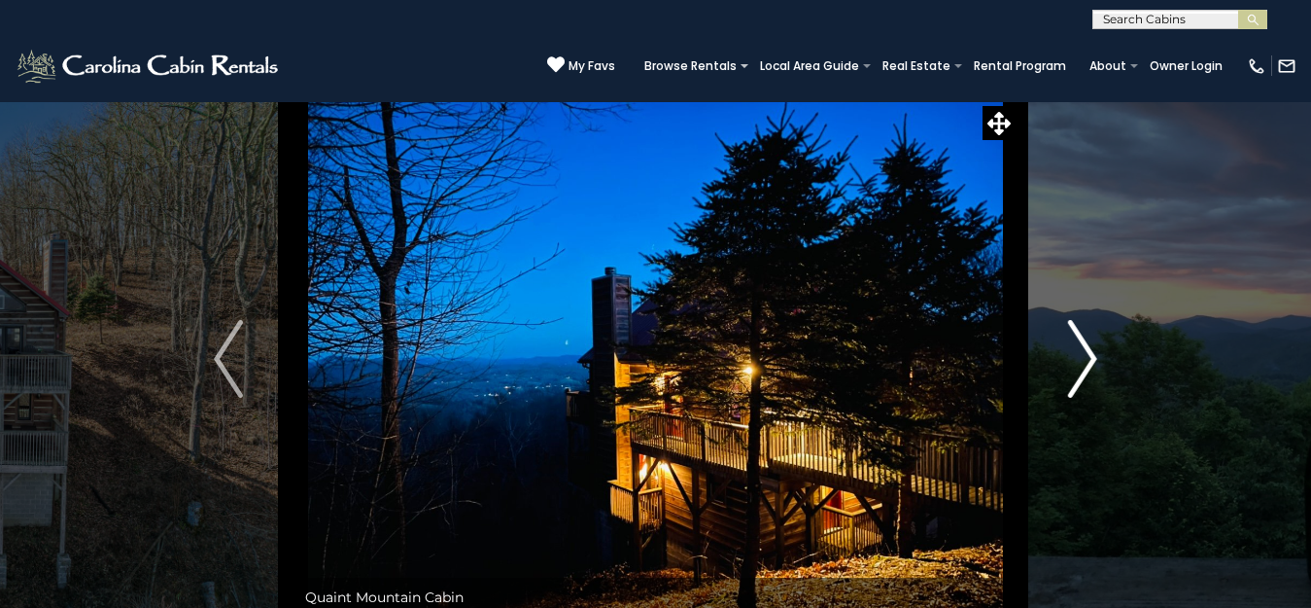
click at [1089, 358] on img "Next" at bounding box center [1082, 359] width 29 height 78
